Goal: Find specific page/section: Find specific page/section

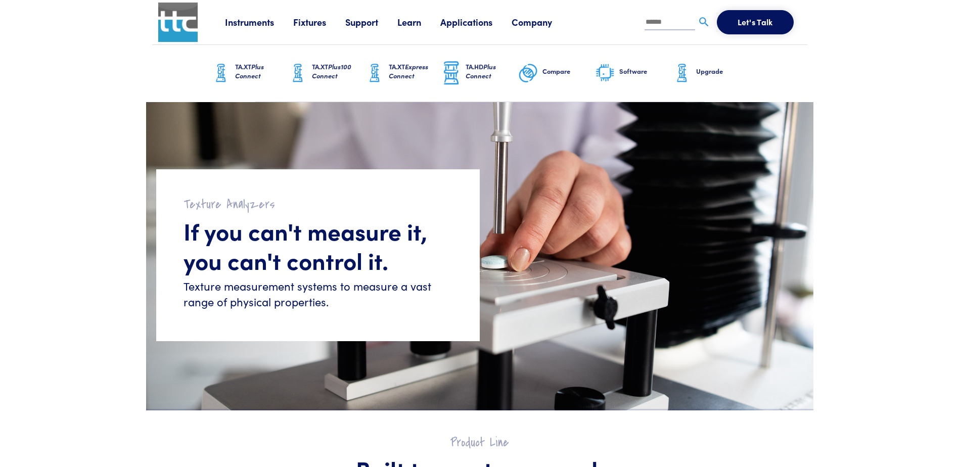
click at [660, 22] on input "text" at bounding box center [670, 22] width 51 height 15
type input "****"
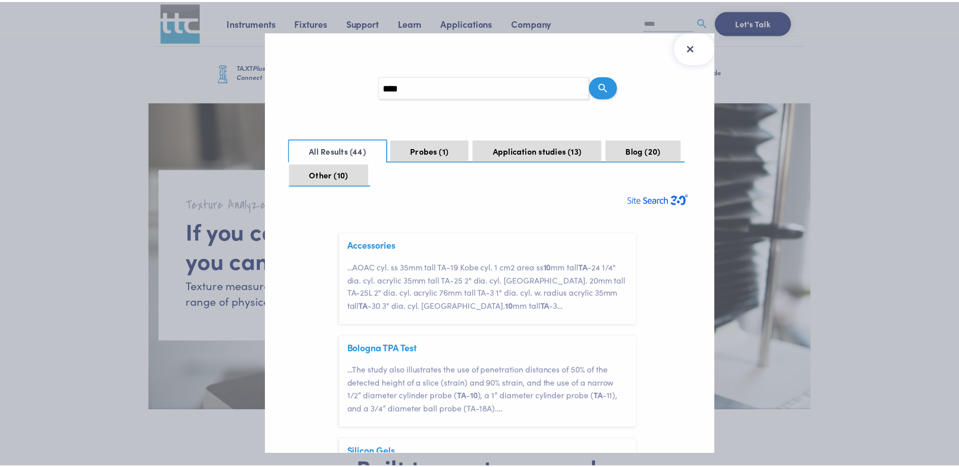
scroll to position [30, 0]
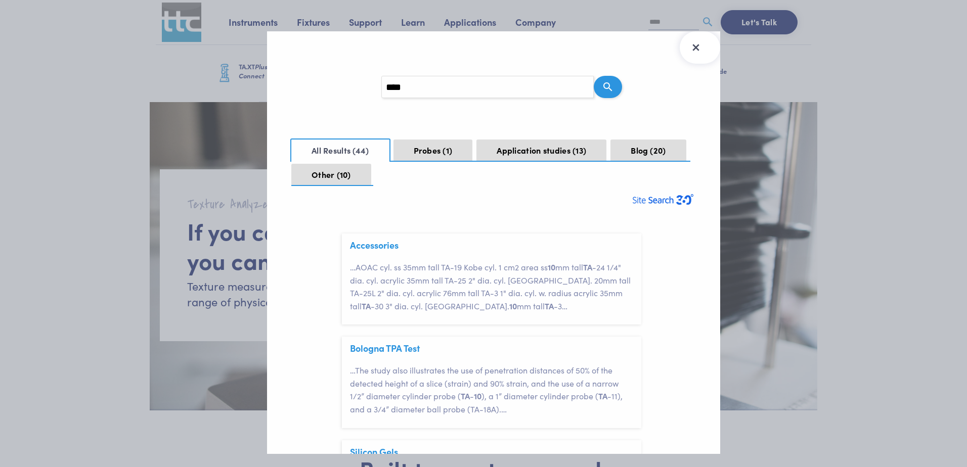
click at [699, 45] on icon "Close Search Results" at bounding box center [696, 47] width 16 height 16
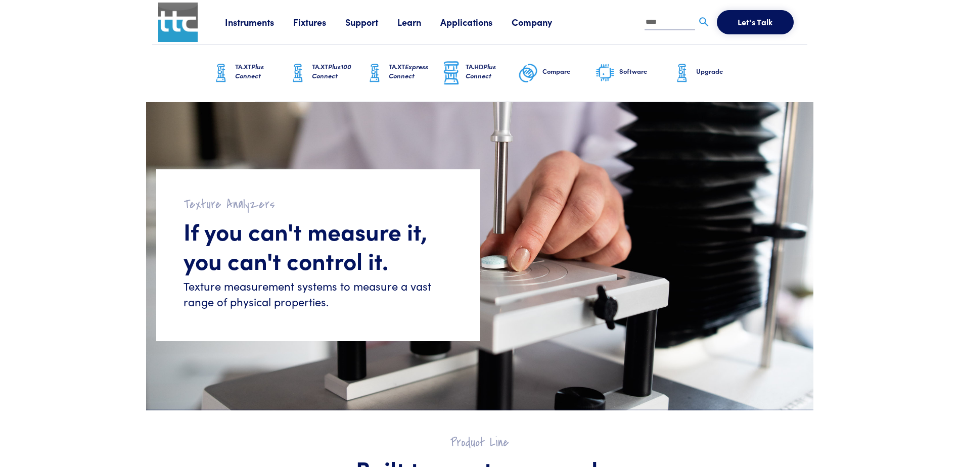
click at [302, 21] on link "Fixtures" at bounding box center [319, 22] width 52 height 13
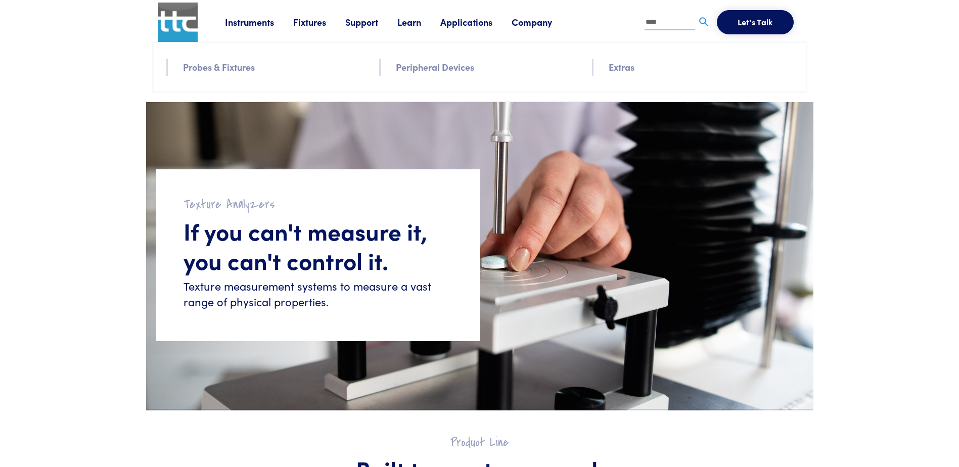
click at [227, 74] on li "Probes & Fixtures" at bounding box center [275, 67] width 184 height 17
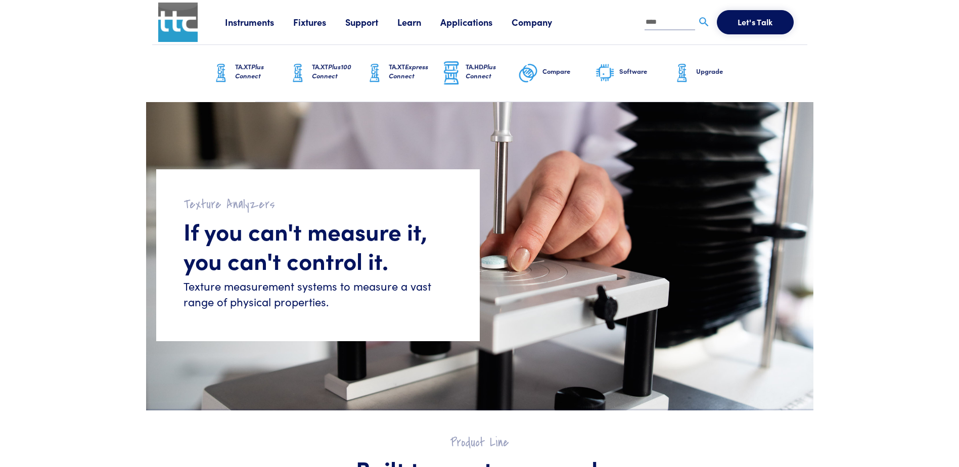
click at [309, 21] on link "Fixtures" at bounding box center [319, 22] width 52 height 13
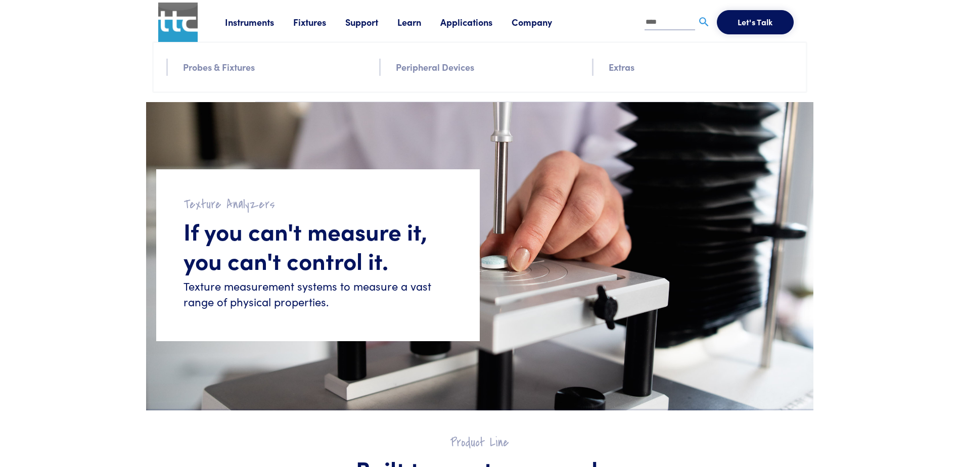
click at [289, 67] on li "Probes & Fixtures" at bounding box center [275, 67] width 184 height 17
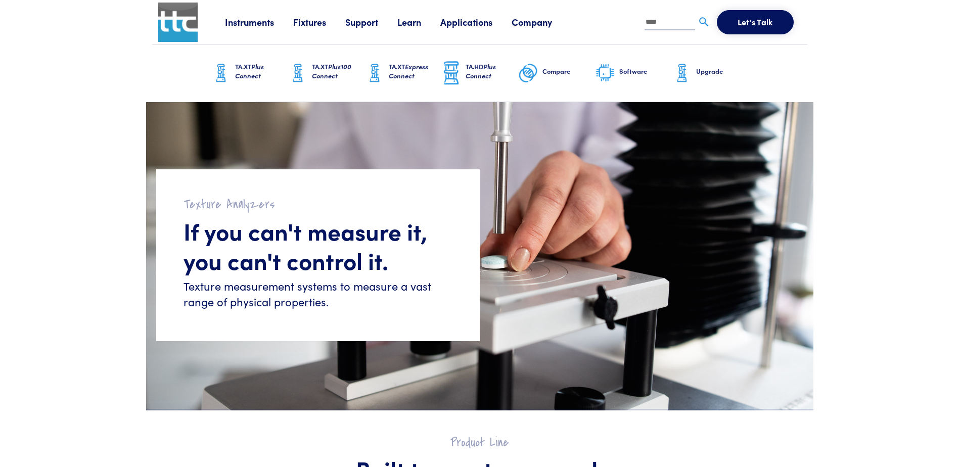
click at [306, 26] on link "Fixtures" at bounding box center [319, 22] width 52 height 13
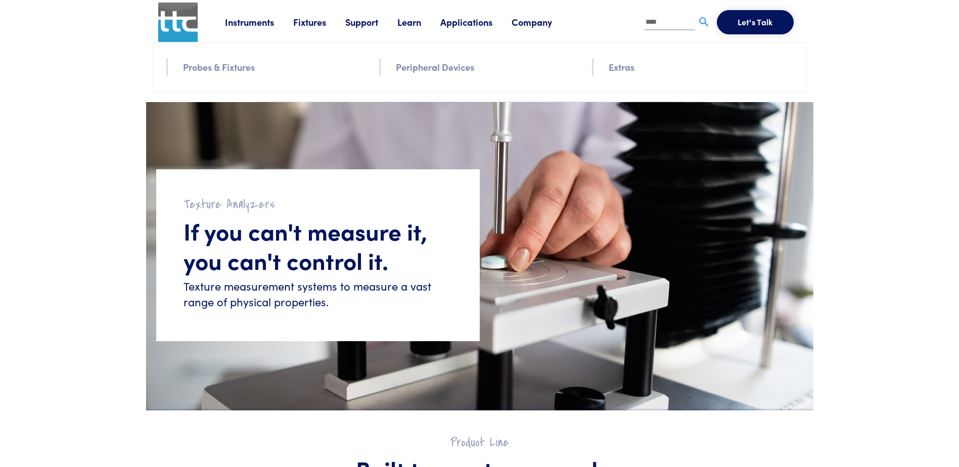
click at [231, 64] on link "Probes & Fixtures" at bounding box center [219, 67] width 72 height 15
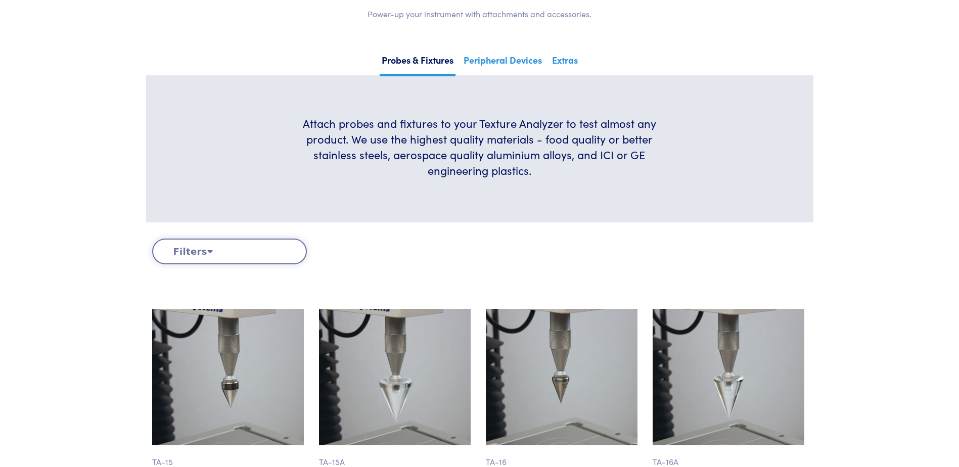
scroll to position [152, 0]
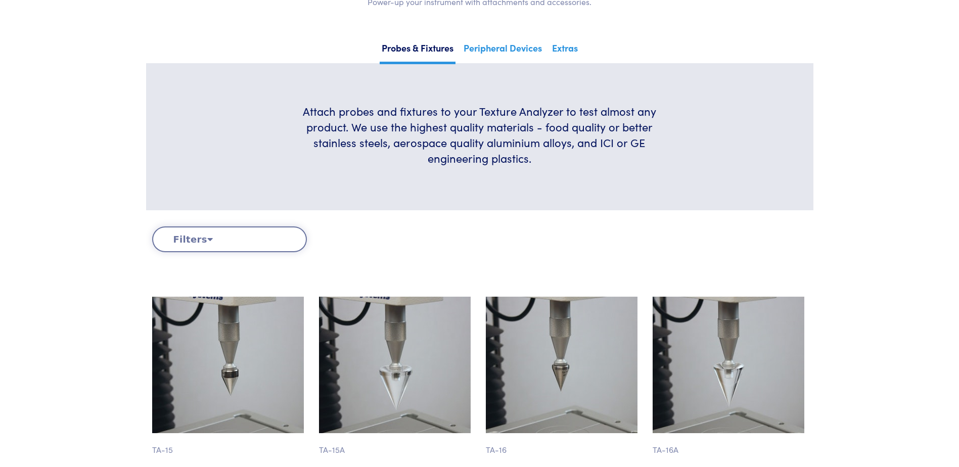
click at [202, 235] on button "Filters" at bounding box center [229, 240] width 155 height 26
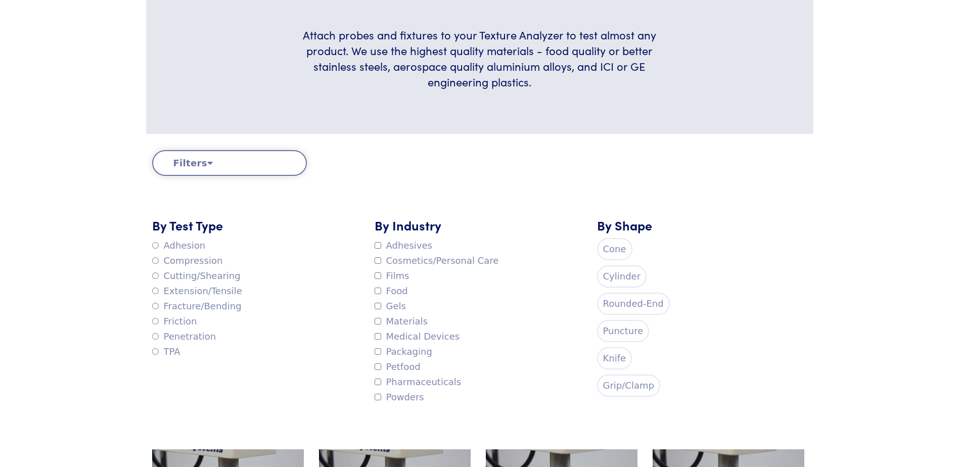
scroll to position [253, 0]
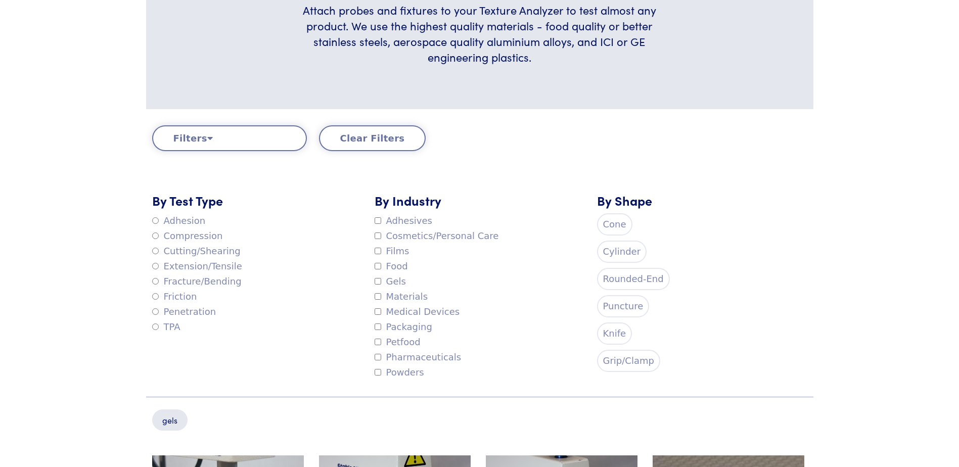
drag, startPoint x: 840, startPoint y: 304, endPoint x: 846, endPoint y: 307, distance: 6.6
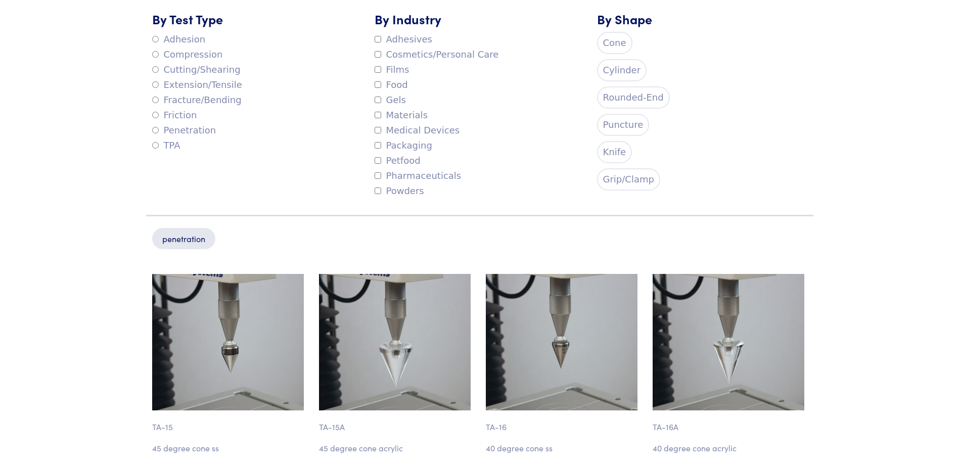
scroll to position [298, 0]
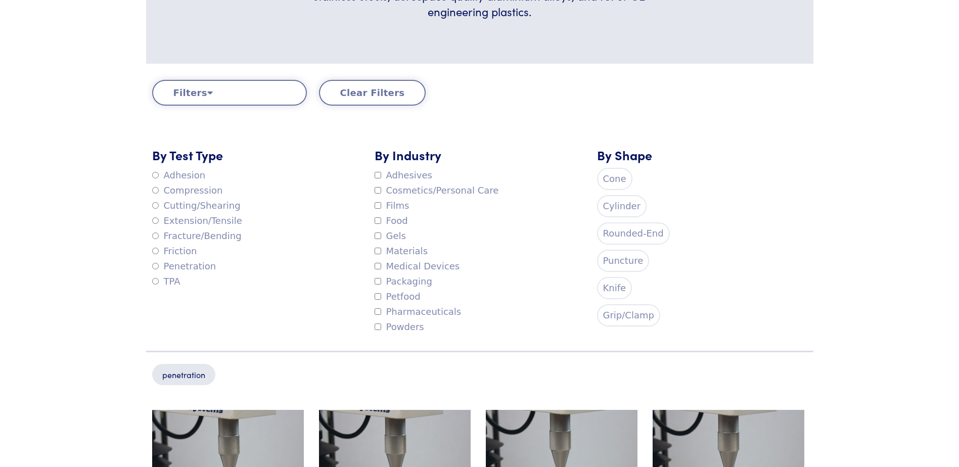
drag, startPoint x: 895, startPoint y: 242, endPoint x: 901, endPoint y: 246, distance: 6.9
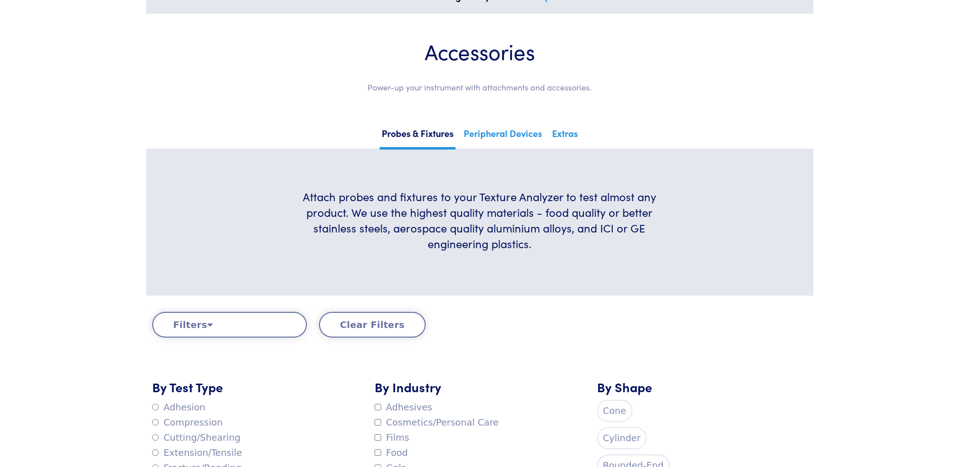
scroll to position [46, 0]
